Goal: Information Seeking & Learning: Learn about a topic

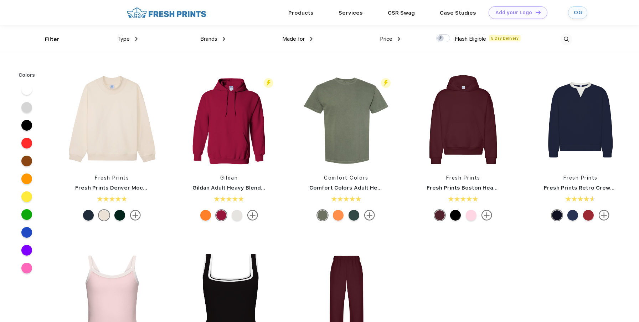
scroll to position [0, 0]
click at [566, 39] on img at bounding box center [567, 39] width 12 height 12
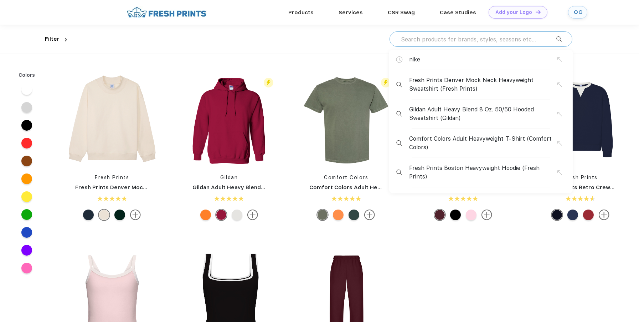
click at [500, 36] on input "text" at bounding box center [478, 39] width 156 height 8
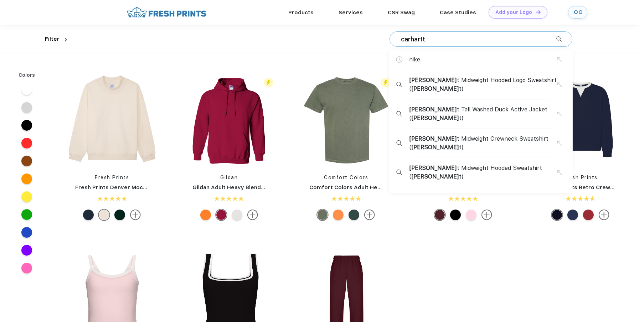
type input "carhartt"
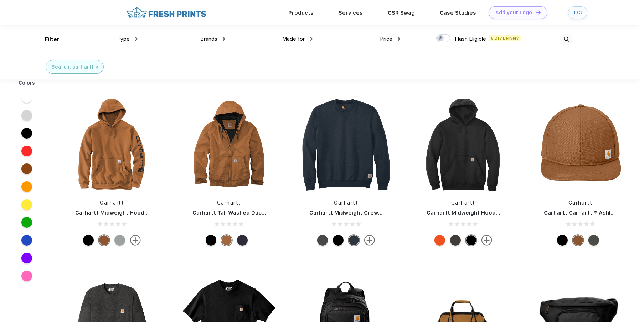
click at [160, 78] on div "Search: carhartt" at bounding box center [319, 66] width 639 height 25
click at [231, 150] on img at bounding box center [229, 144] width 95 height 95
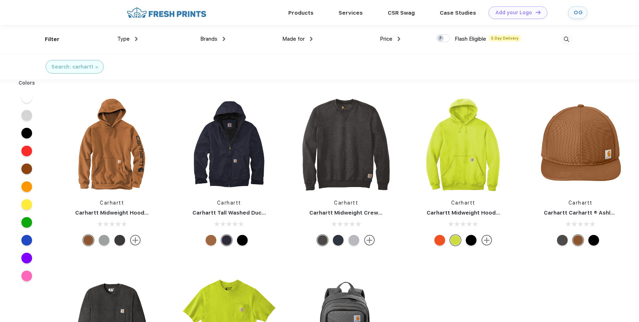
scroll to position [0, 0]
click at [222, 35] on div "Brands" at bounding box center [212, 39] width 25 height 8
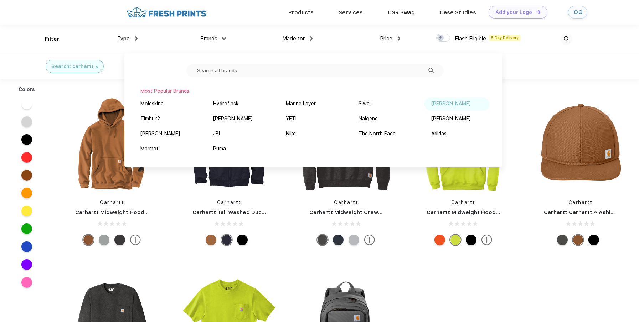
click at [435, 102] on div "[PERSON_NAME]" at bounding box center [451, 103] width 40 height 7
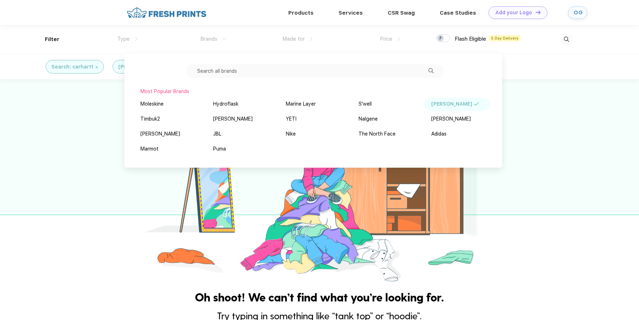
click at [63, 120] on div at bounding box center [319, 181] width 639 height 205
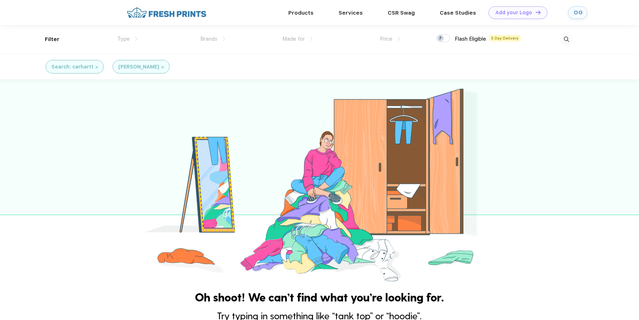
click at [96, 67] on img at bounding box center [97, 67] width 2 height 2
